Goal: Information Seeking & Learning: Learn about a topic

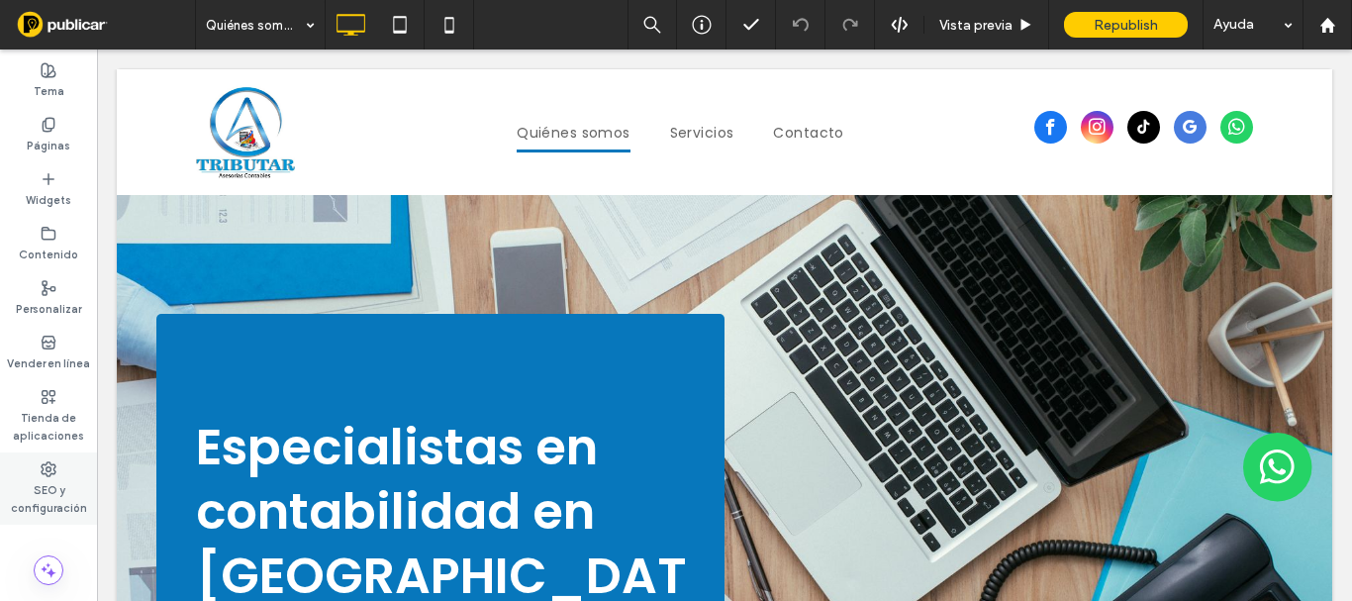
click at [49, 478] on label "SEO y configuración" at bounding box center [48, 497] width 97 height 40
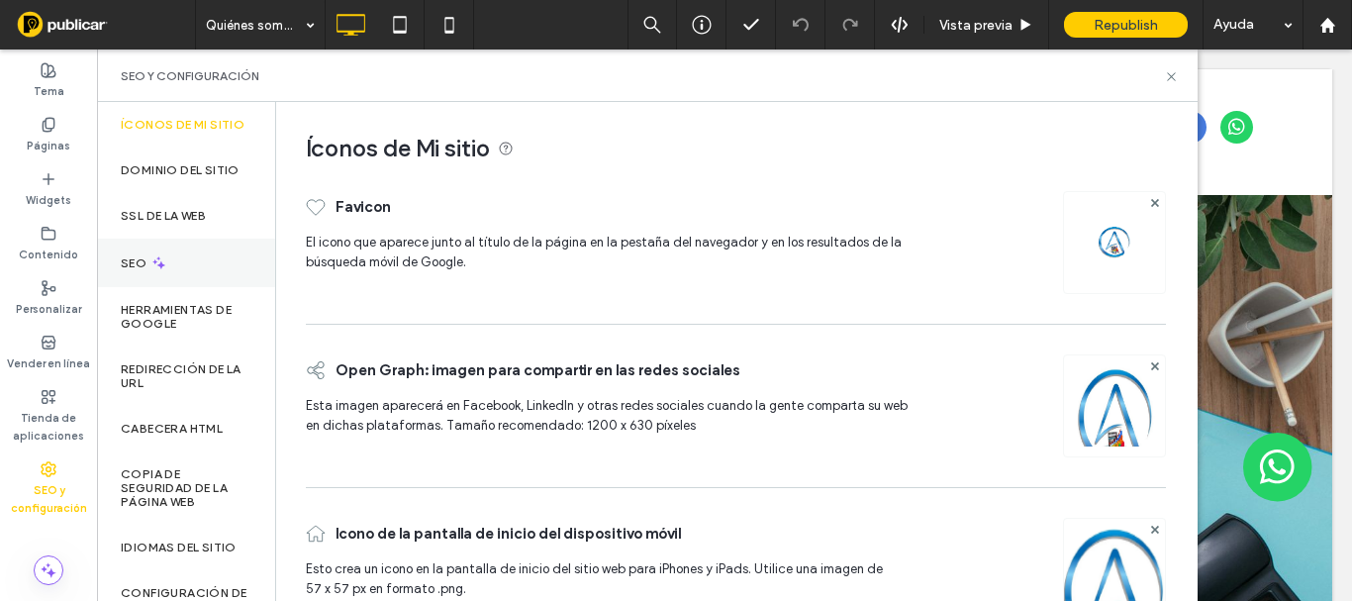
click at [165, 270] on icon at bounding box center [158, 262] width 17 height 17
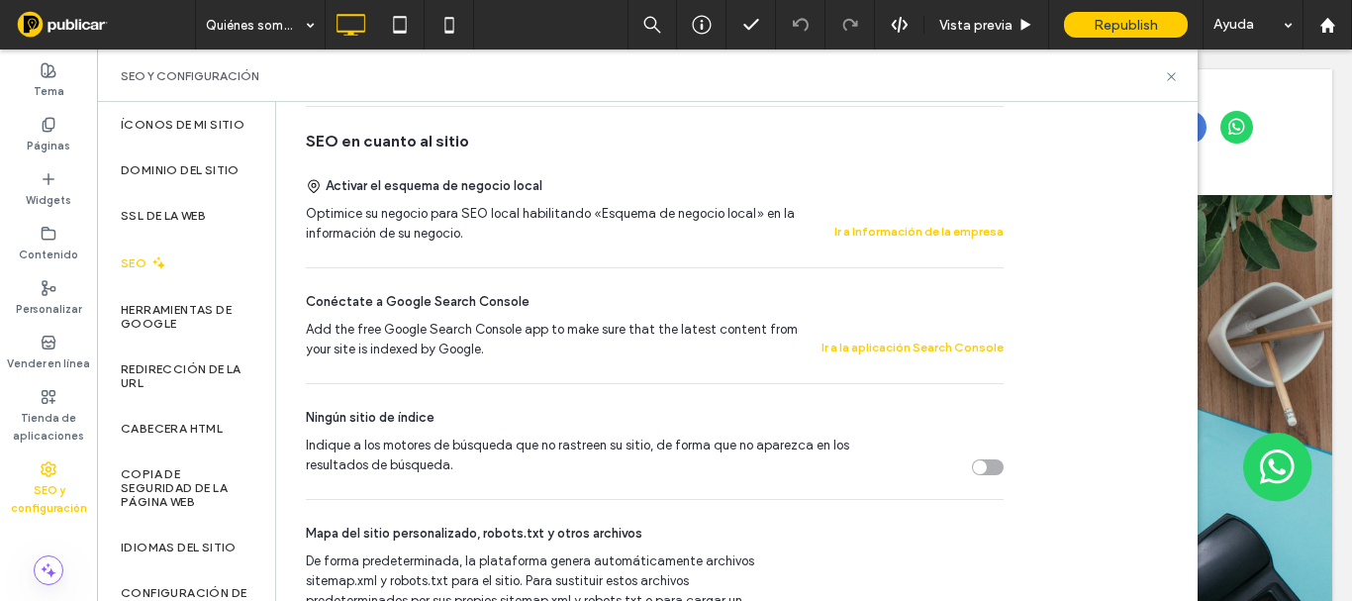
scroll to position [11, 0]
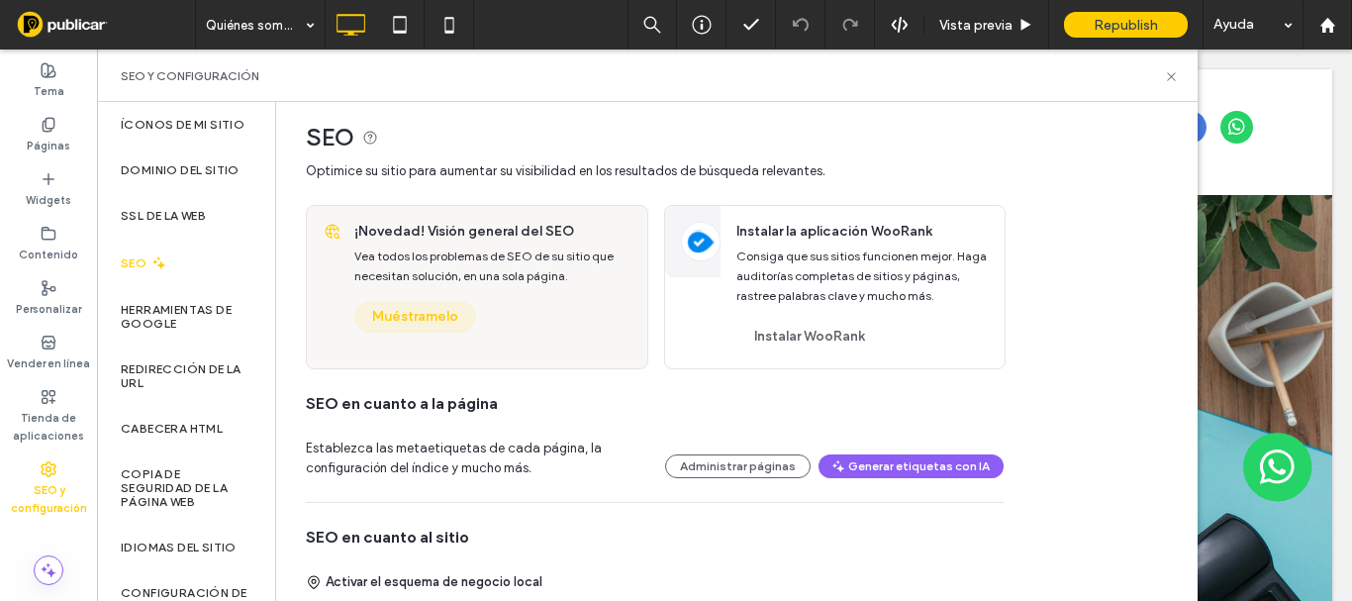
click at [428, 322] on button "Muéstramelo" at bounding box center [415, 317] width 122 height 32
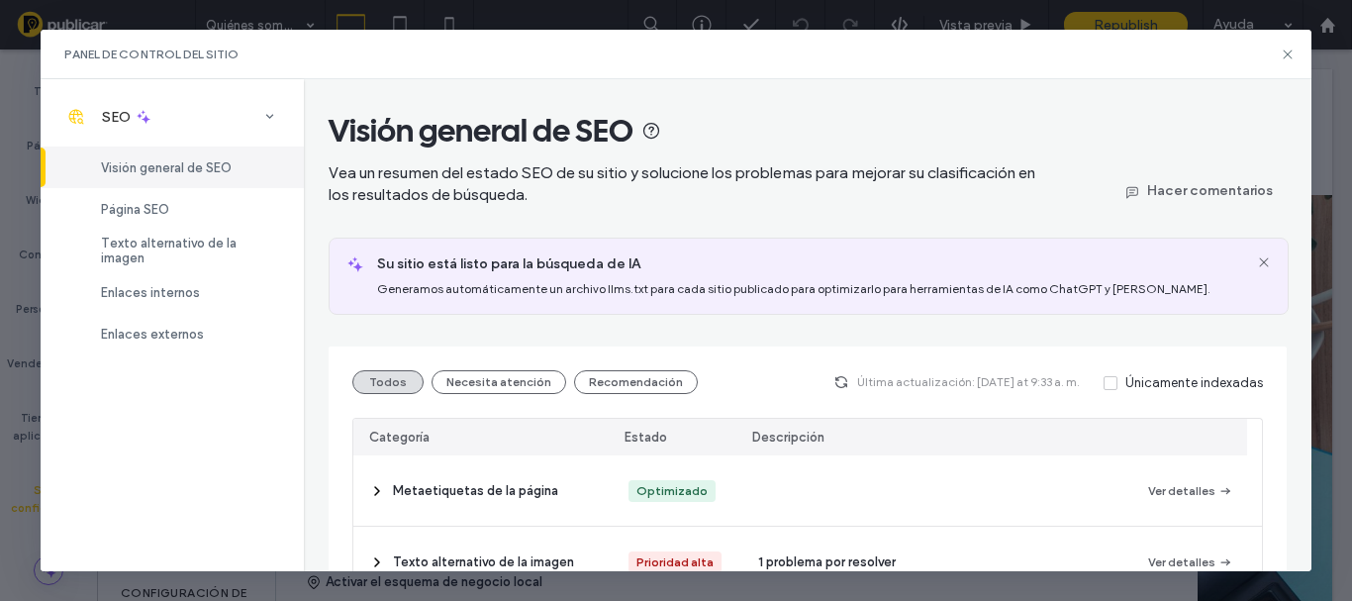
scroll to position [198, 0]
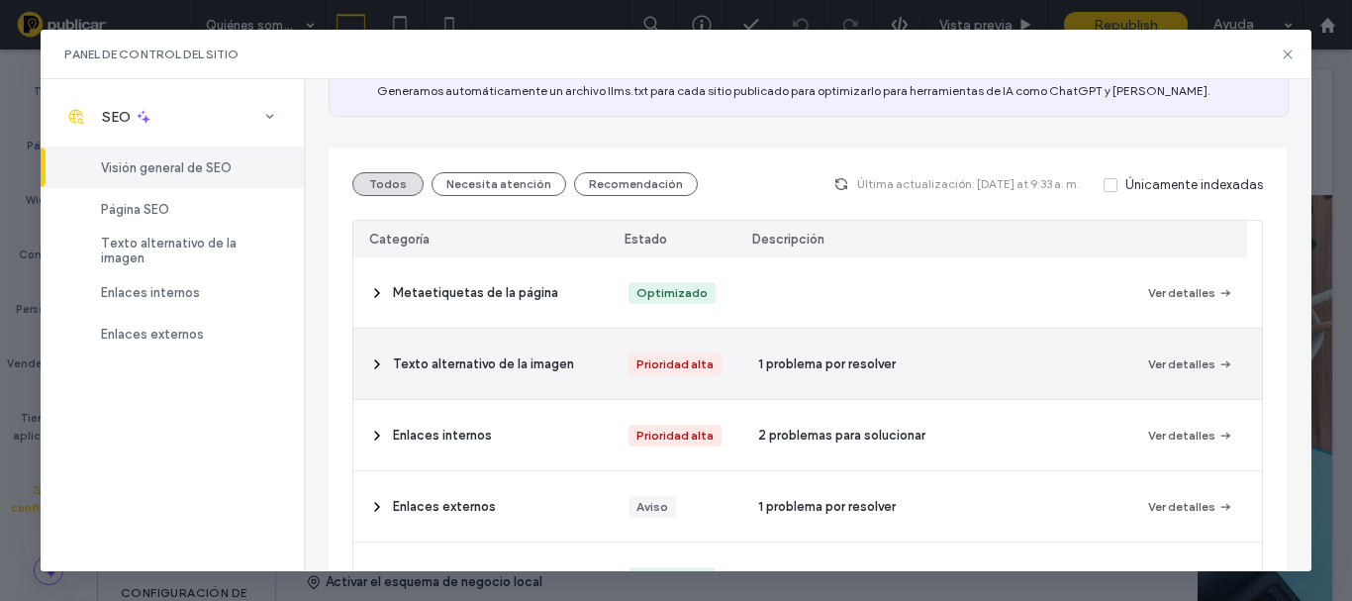
click at [778, 364] on span "1 problema por resolver" at bounding box center [827, 364] width 138 height 20
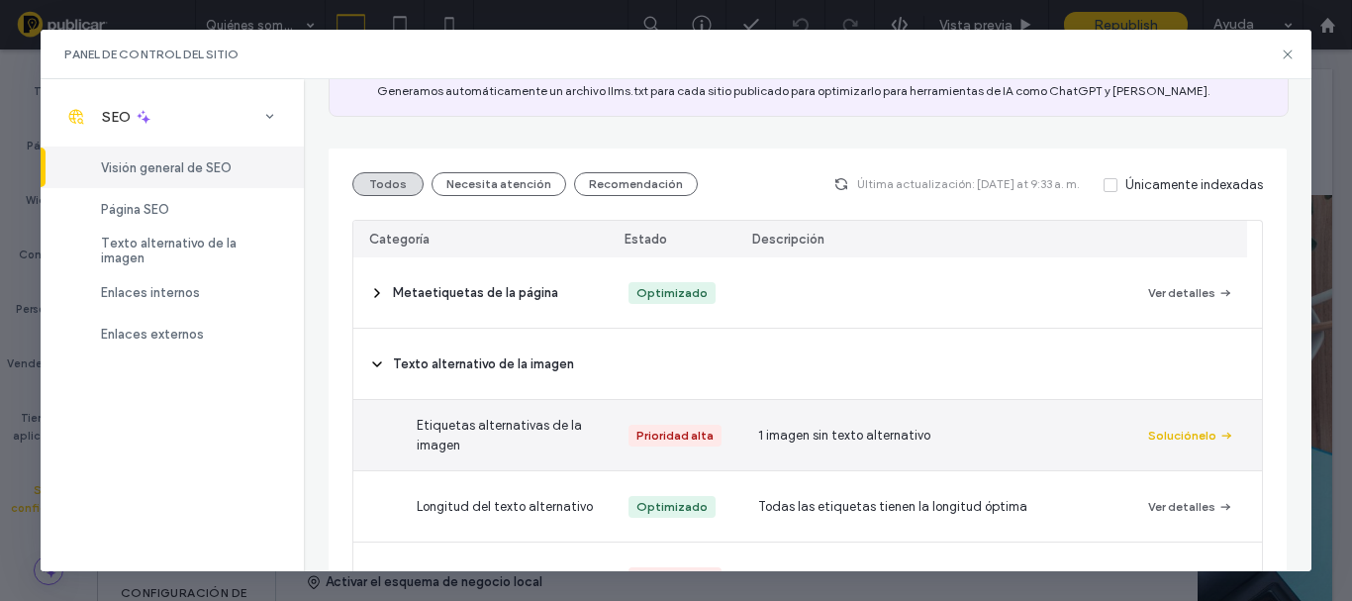
click at [1197, 440] on button "Soluciónelo" at bounding box center [1191, 436] width 86 height 24
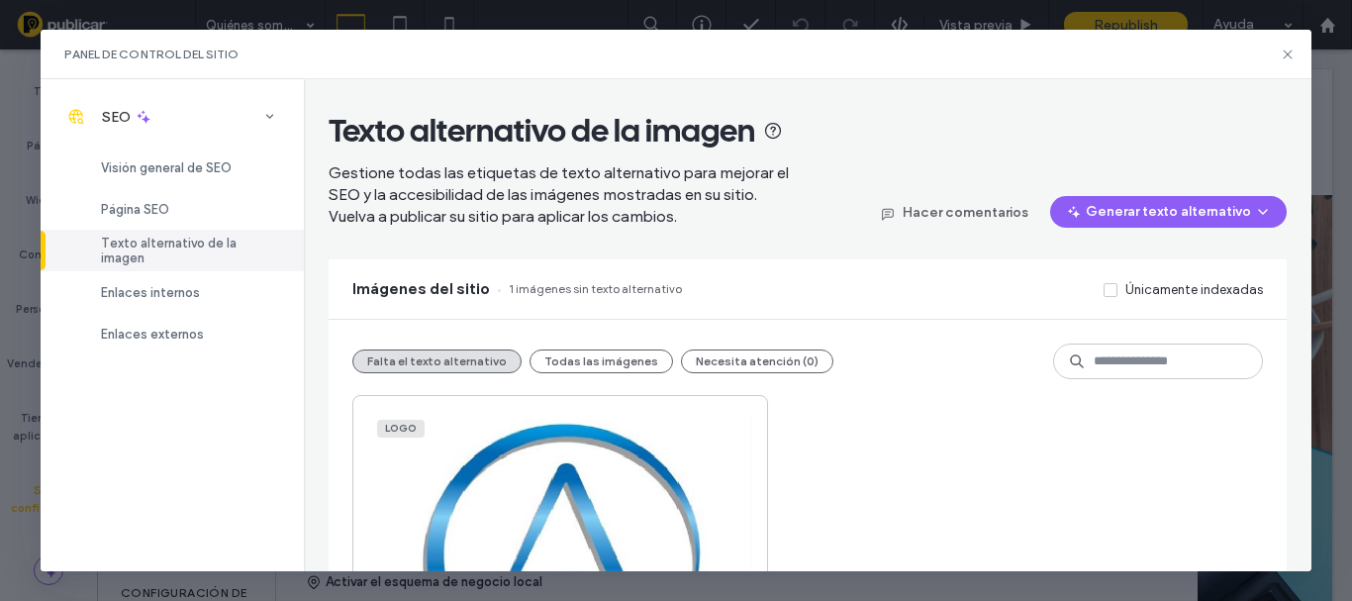
scroll to position [179, 0]
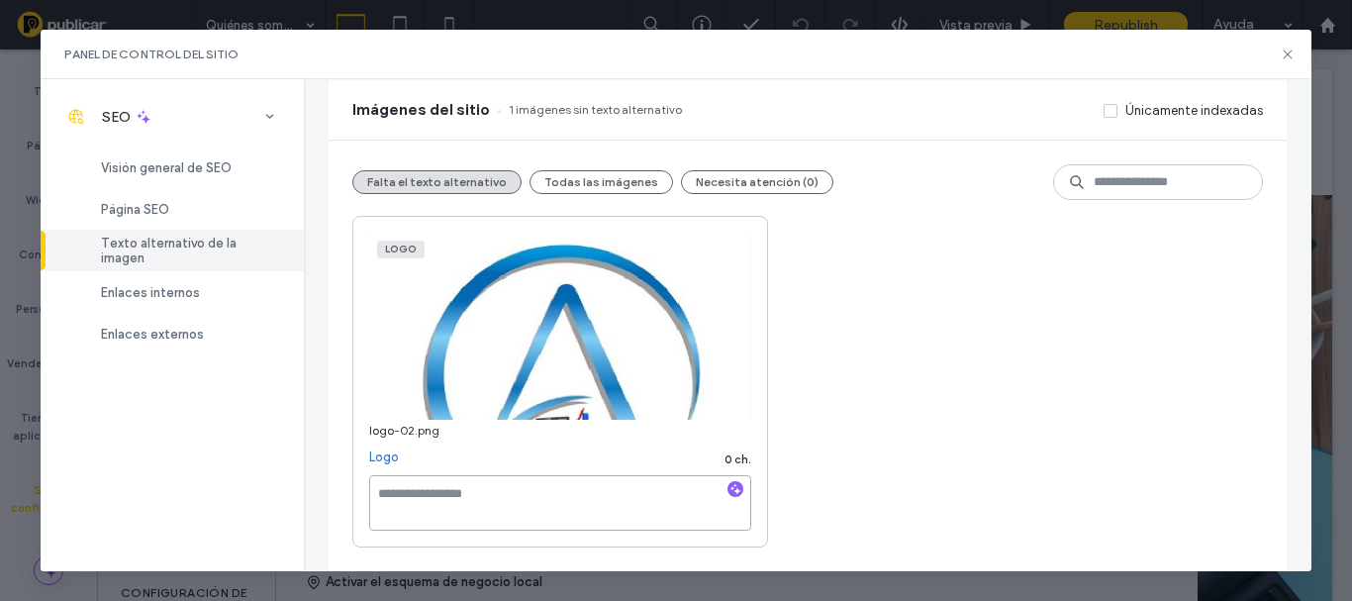
click at [481, 510] on textarea at bounding box center [560, 502] width 382 height 55
type textarea "****"
click at [954, 481] on div "Logo logo-02.png Logo 5 ch. ****" at bounding box center [806, 382] width 909 height 332
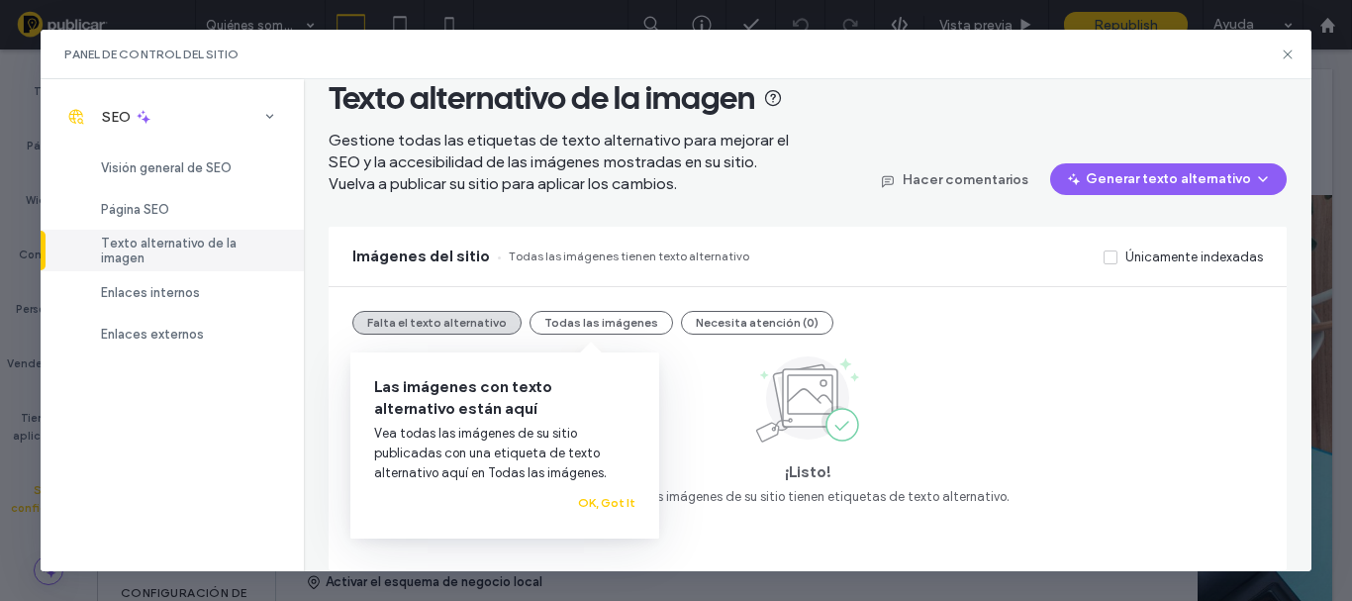
scroll to position [33, 0]
click at [610, 504] on button "OK, Got It" at bounding box center [606, 503] width 57 height 24
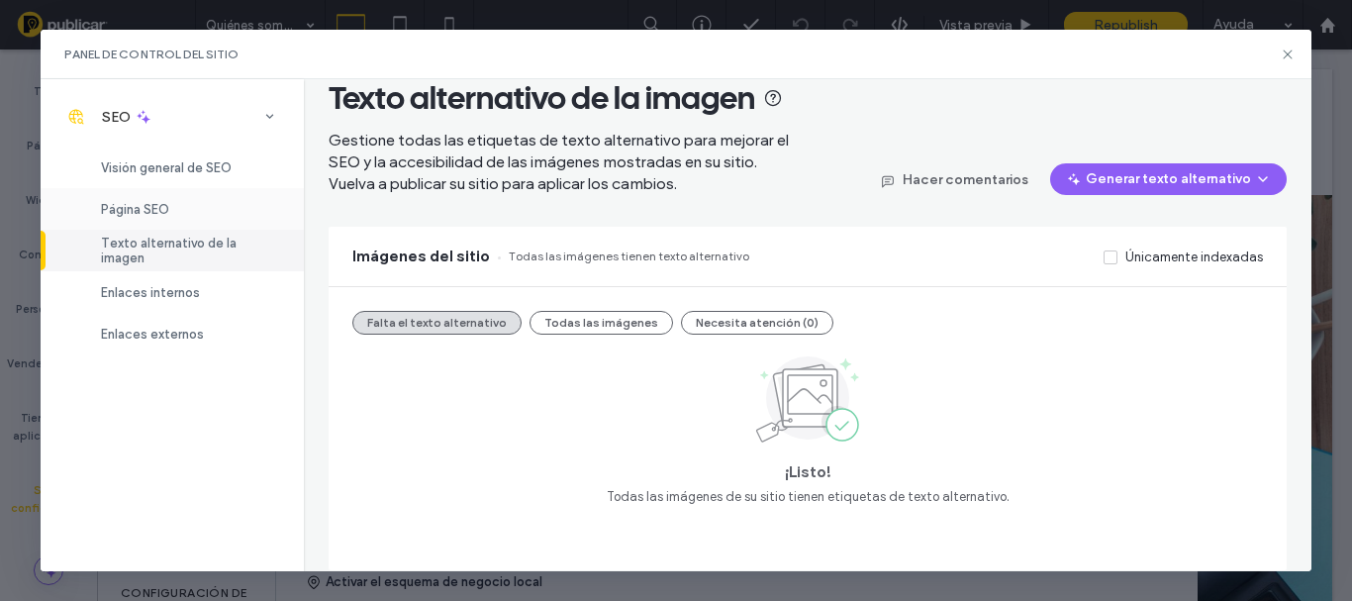
click at [156, 213] on span "Página SEO" at bounding box center [135, 209] width 68 height 15
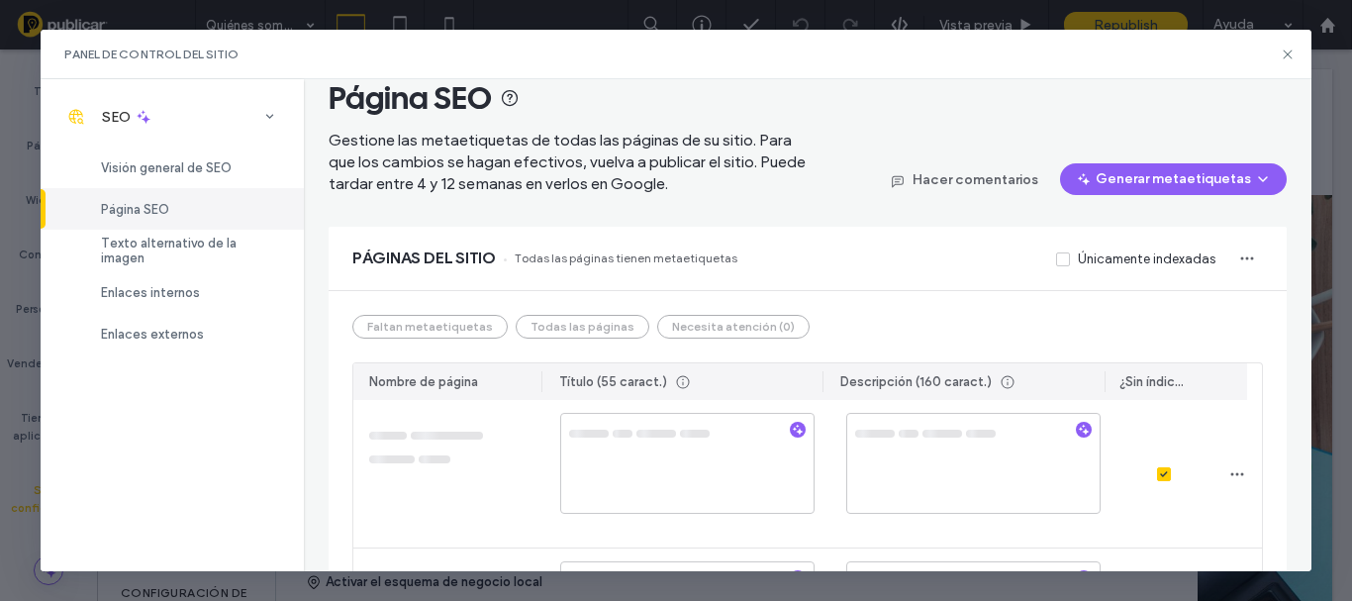
scroll to position [0, 0]
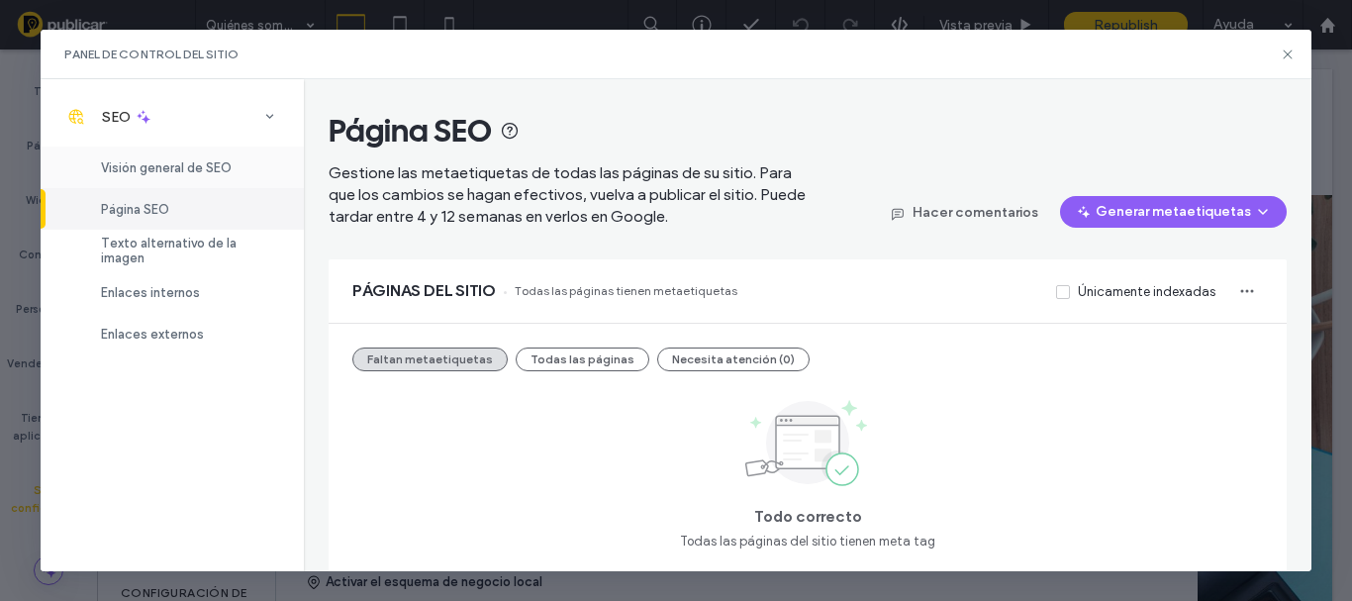
click at [165, 170] on span "Visión general de SEO" at bounding box center [166, 167] width 131 height 15
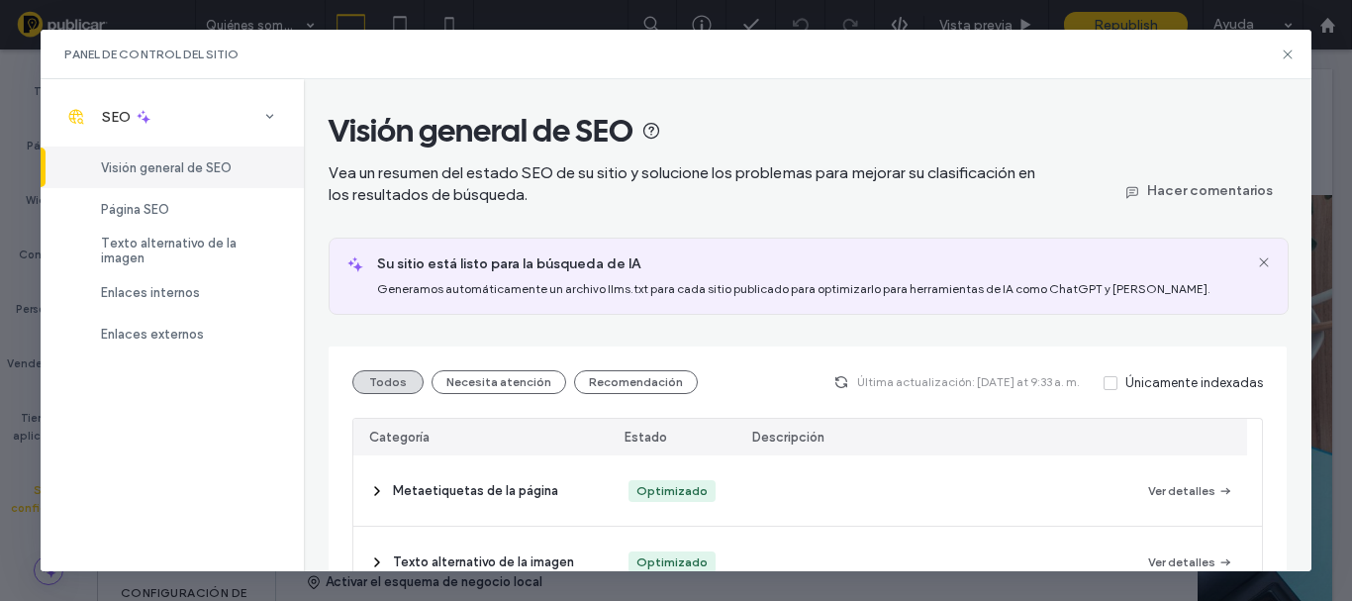
scroll to position [297, 0]
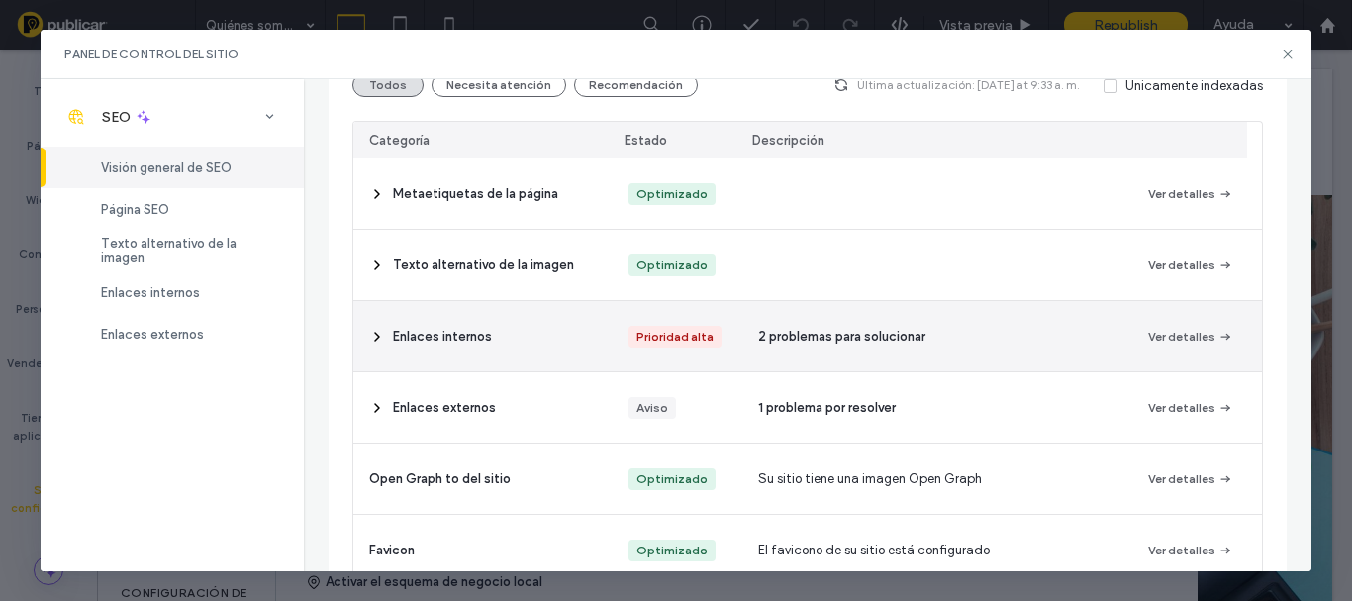
click at [1182, 336] on button "Ver detalles" at bounding box center [1190, 337] width 85 height 24
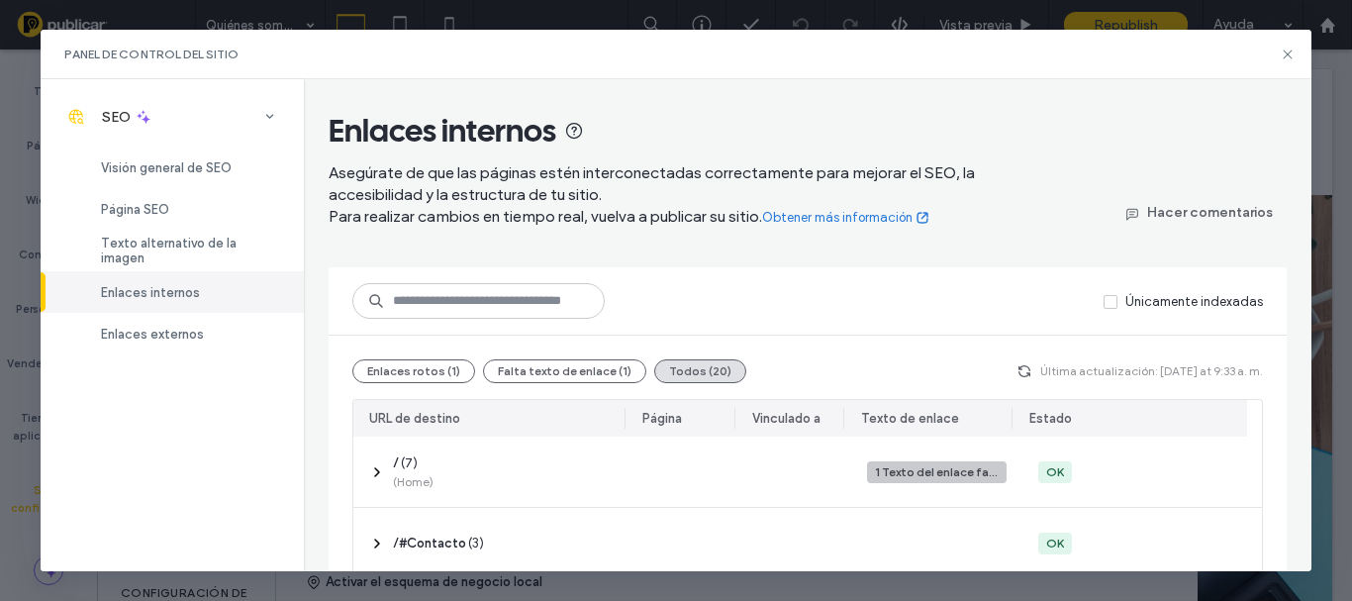
scroll to position [198, 0]
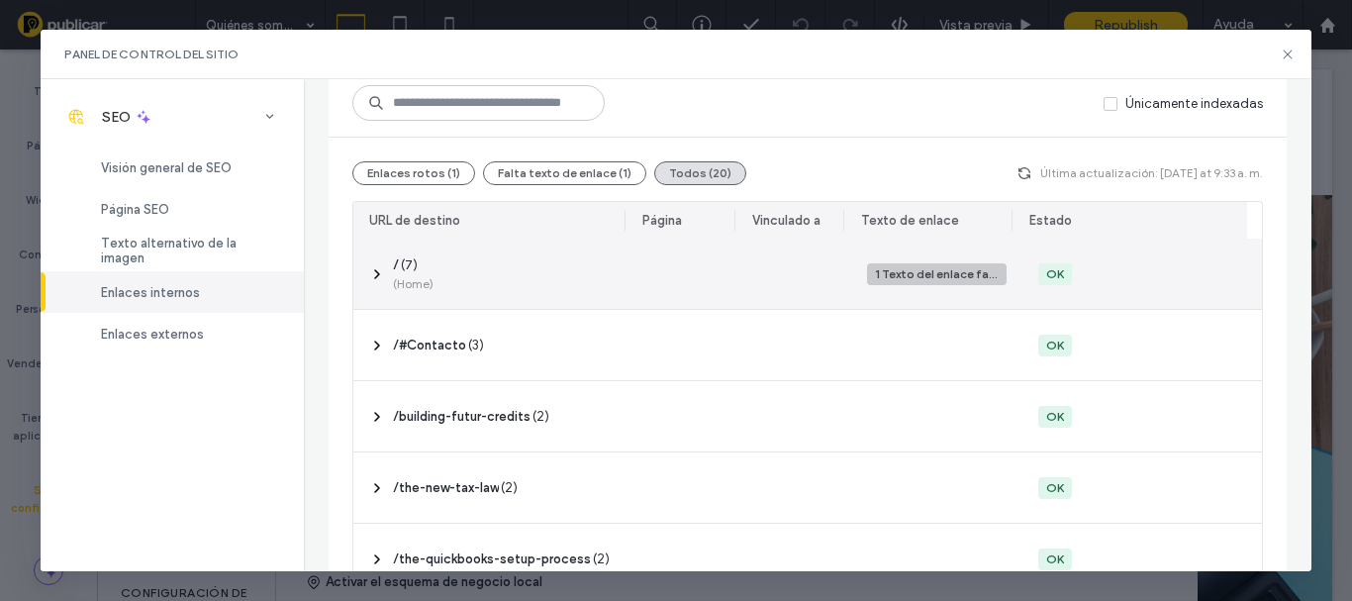
click at [968, 277] on div "1 Texto del enlace faltante" at bounding box center [937, 274] width 124 height 18
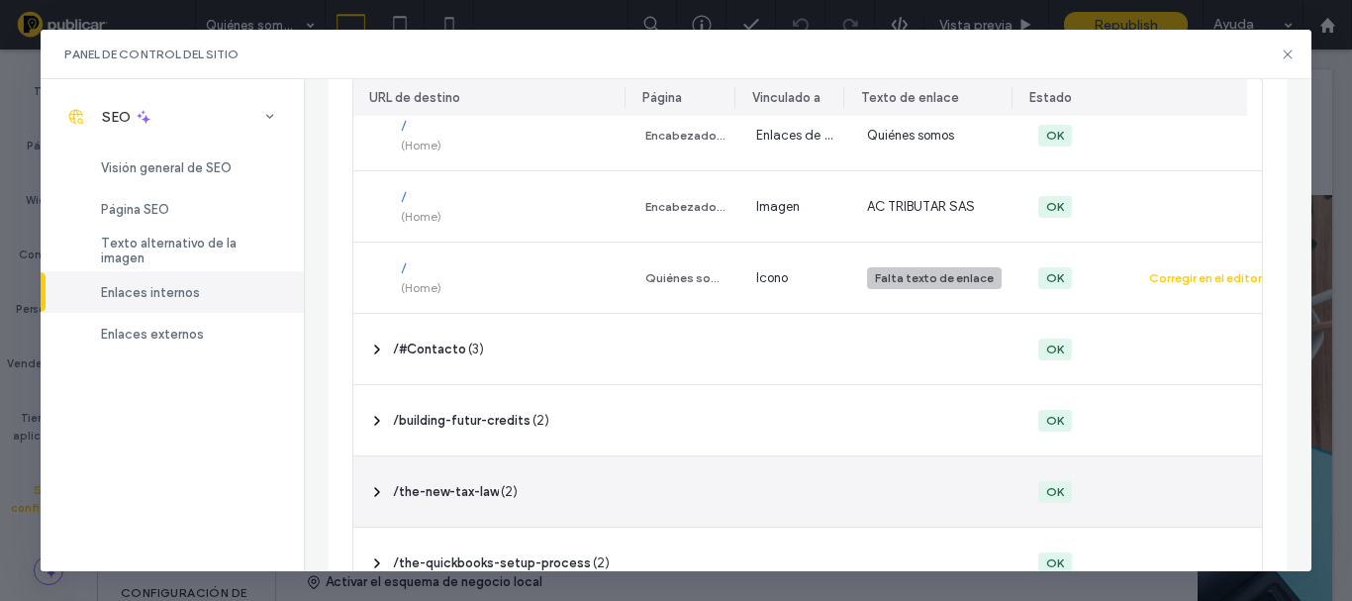
scroll to position [899, 0]
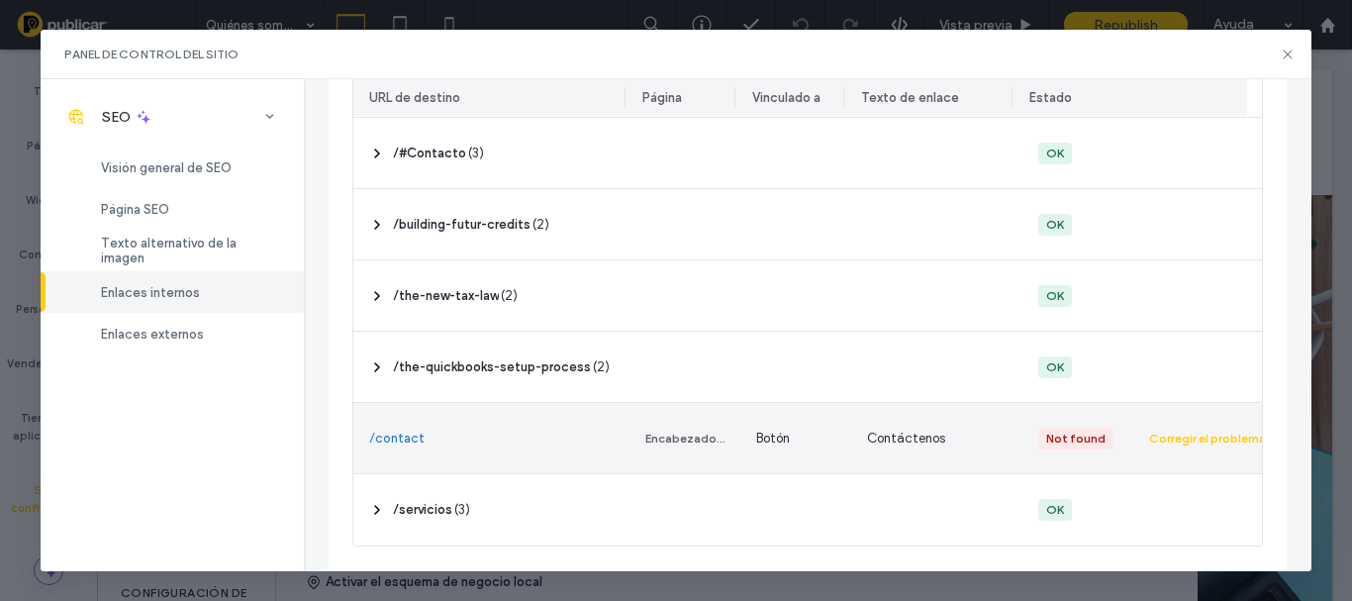
click at [1052, 436] on div "Not found" at bounding box center [1075, 439] width 59 height 18
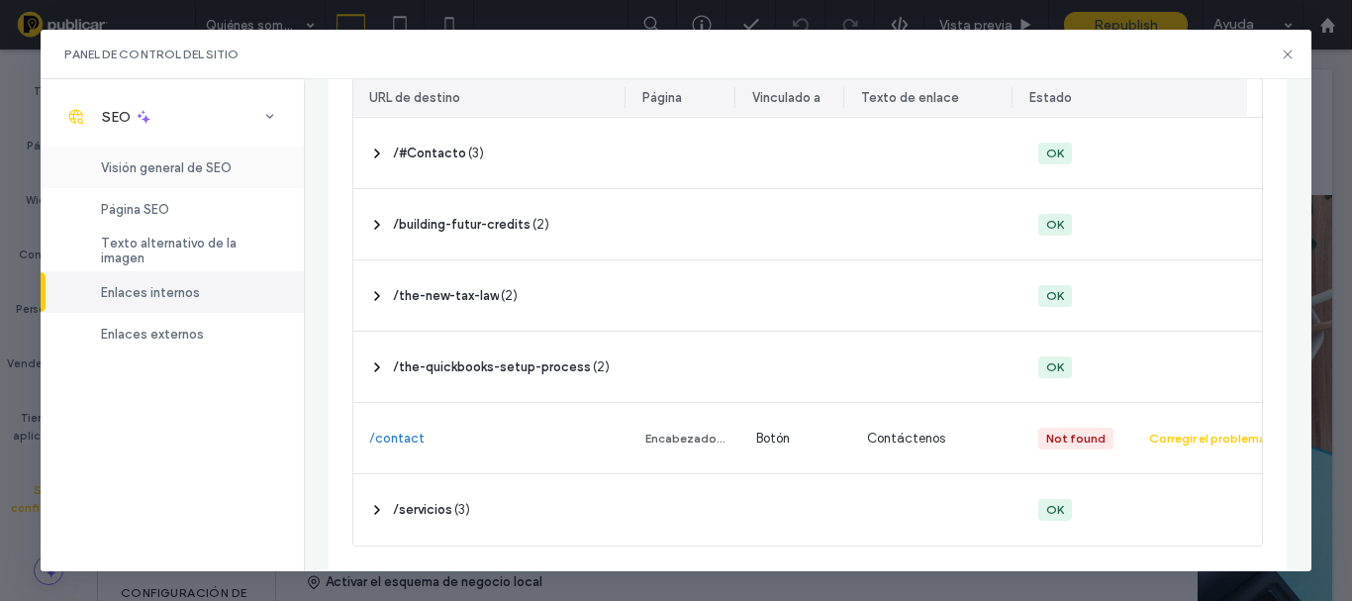
click at [189, 176] on div "Visión general de SEO" at bounding box center [172, 167] width 263 height 42
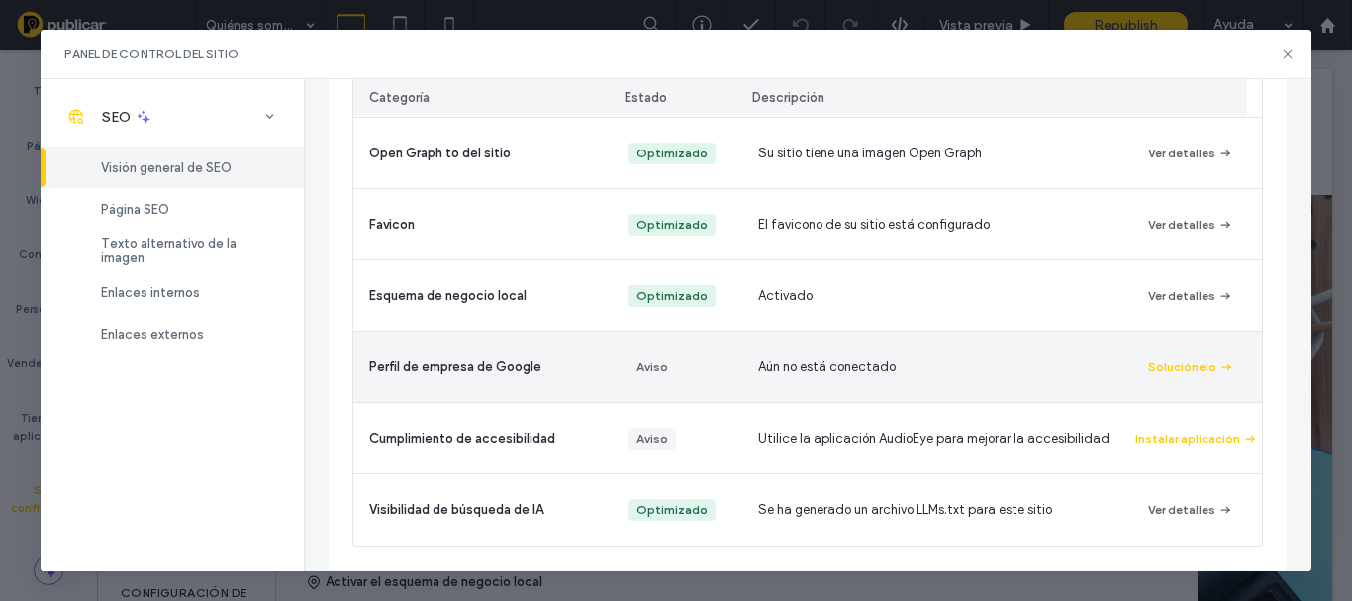
scroll to position [622, 0]
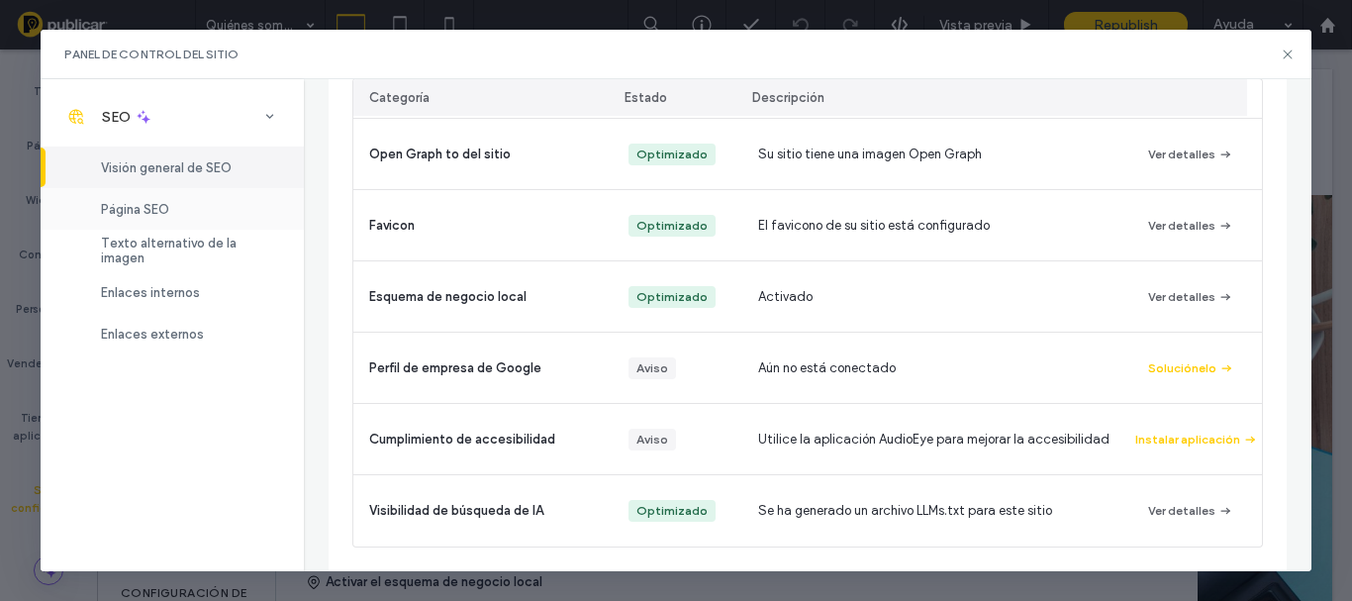
click at [138, 215] on span "Página SEO" at bounding box center [135, 209] width 68 height 15
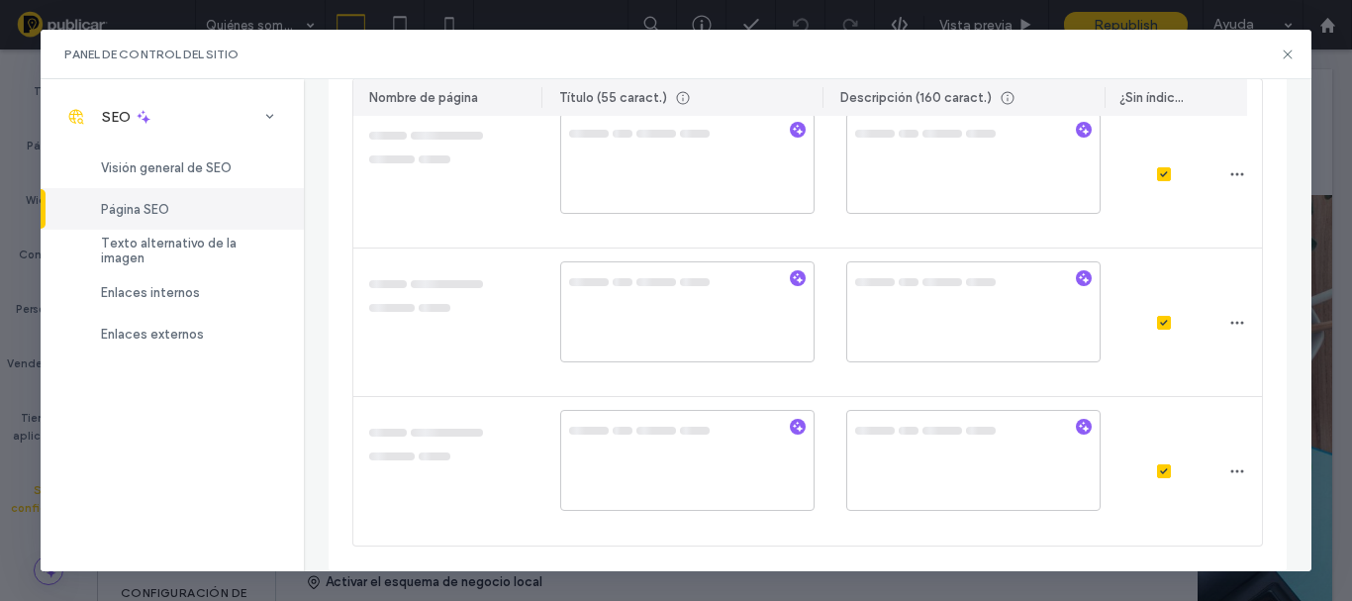
scroll to position [45, 0]
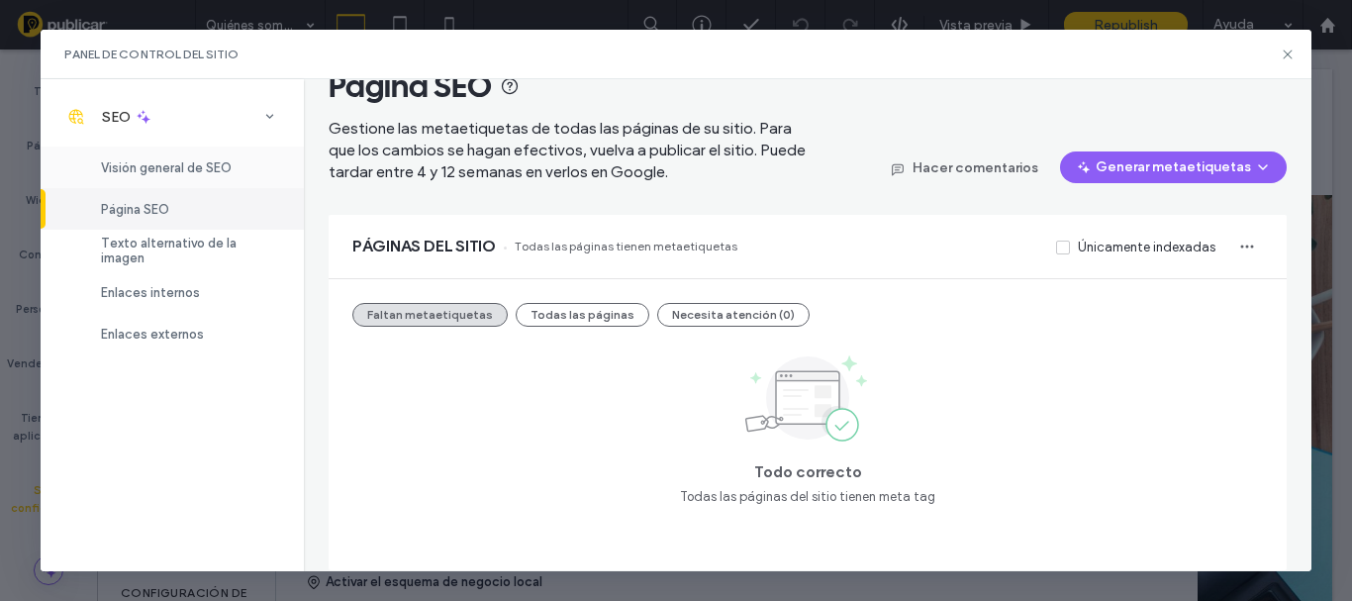
click at [146, 175] on div "Visión general de SEO" at bounding box center [172, 167] width 263 height 42
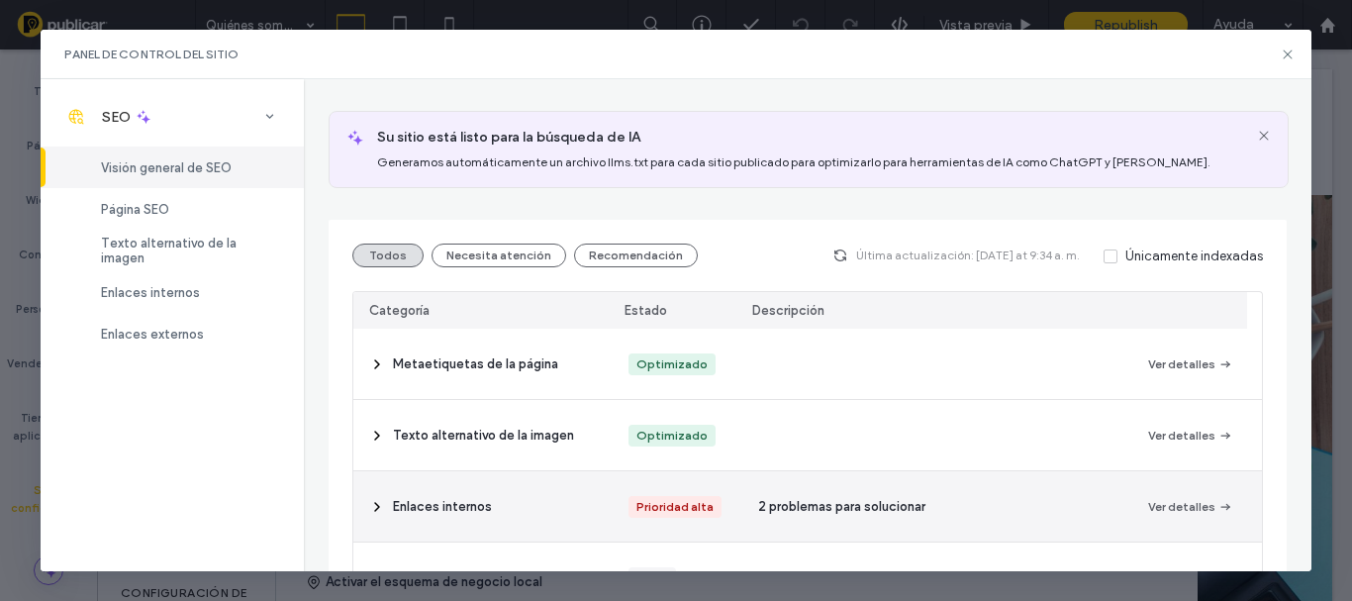
scroll to position [226, 0]
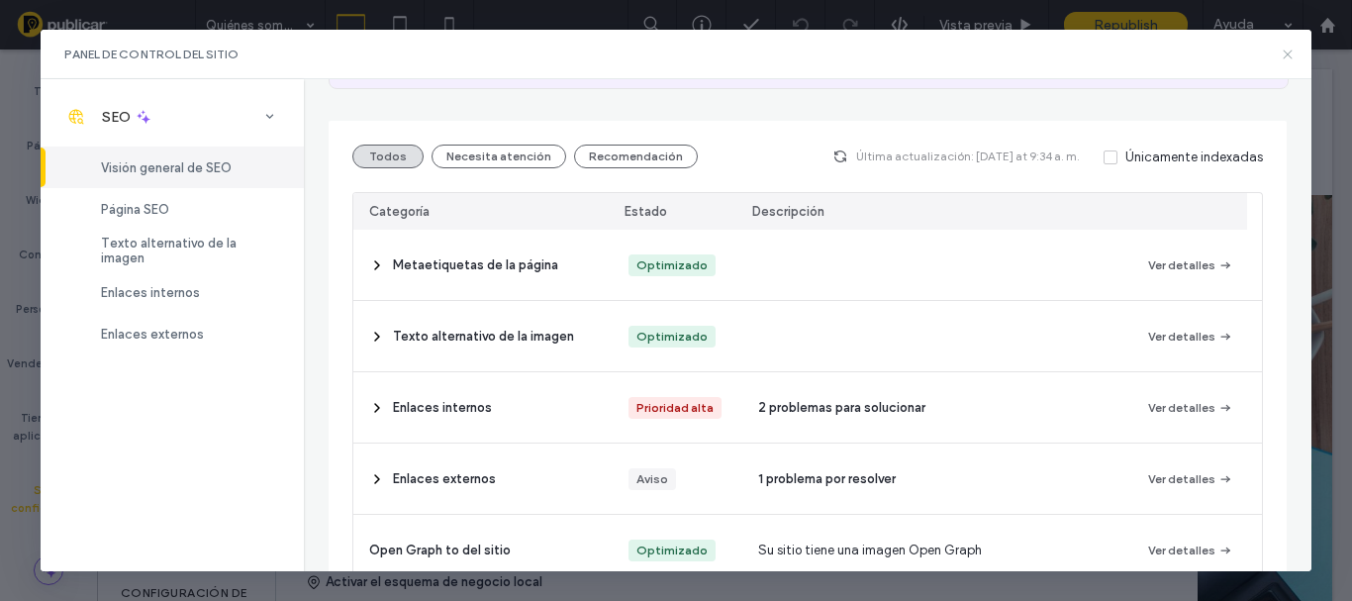
click at [1288, 54] on use at bounding box center [1288, 53] width 9 height 9
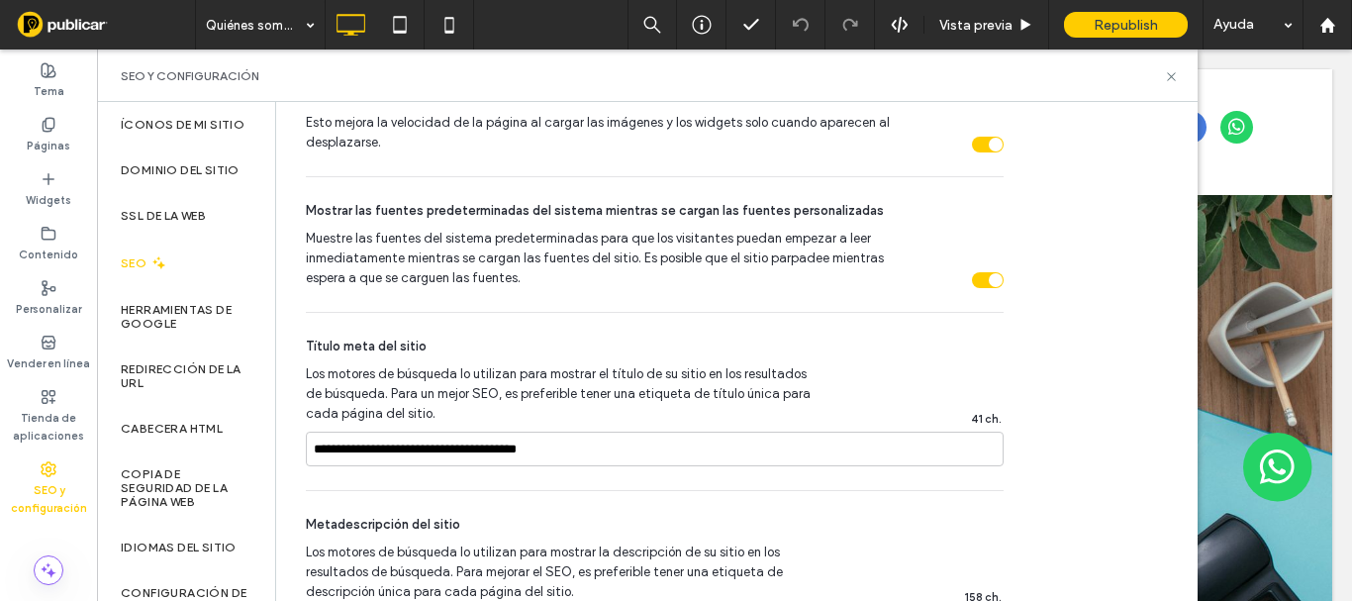
scroll to position [1396, 0]
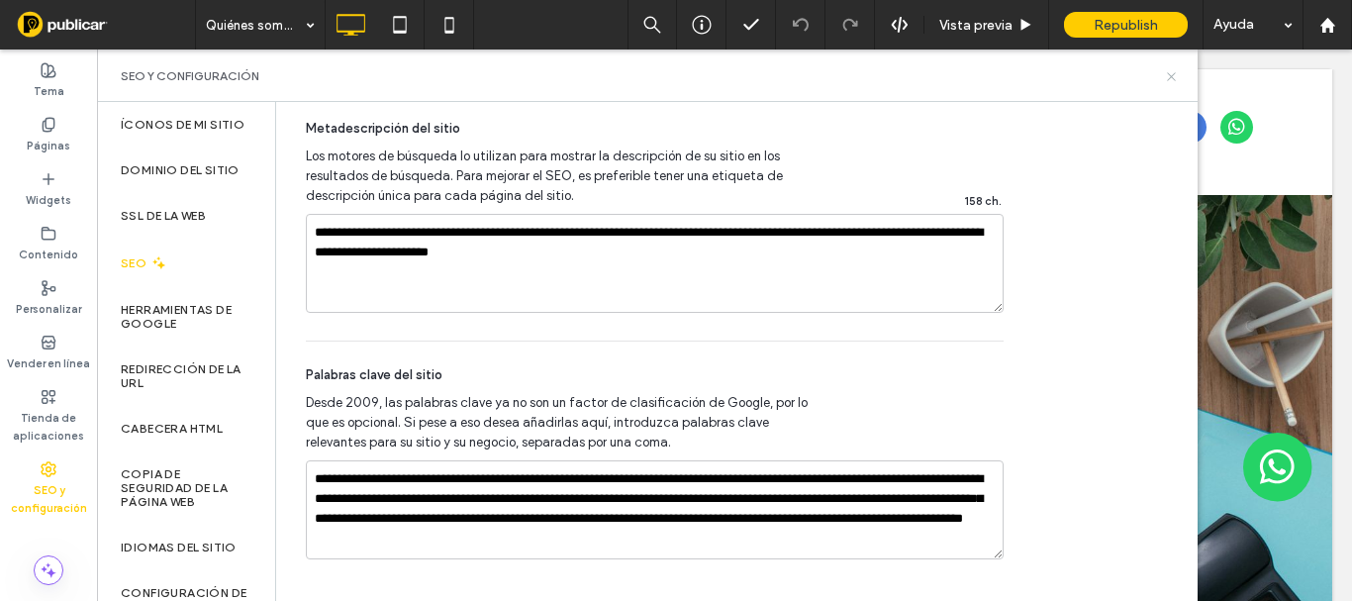
click at [1173, 69] on icon at bounding box center [1171, 76] width 15 height 15
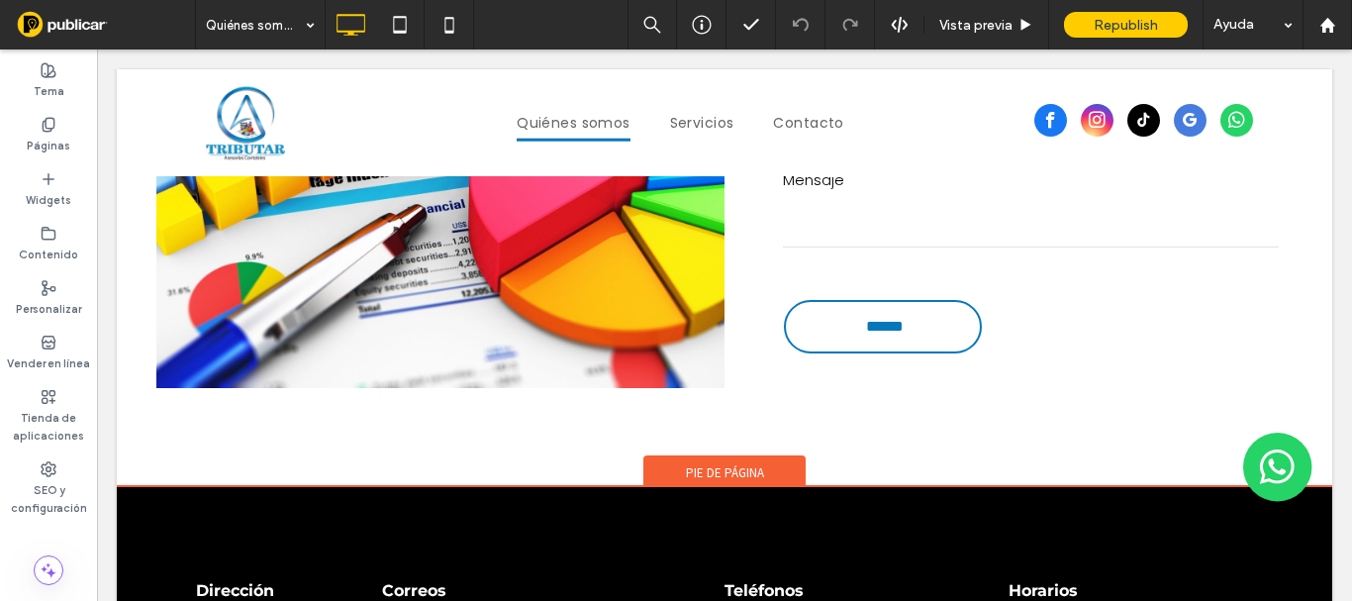
scroll to position [3563, 0]
